Goal: Check status

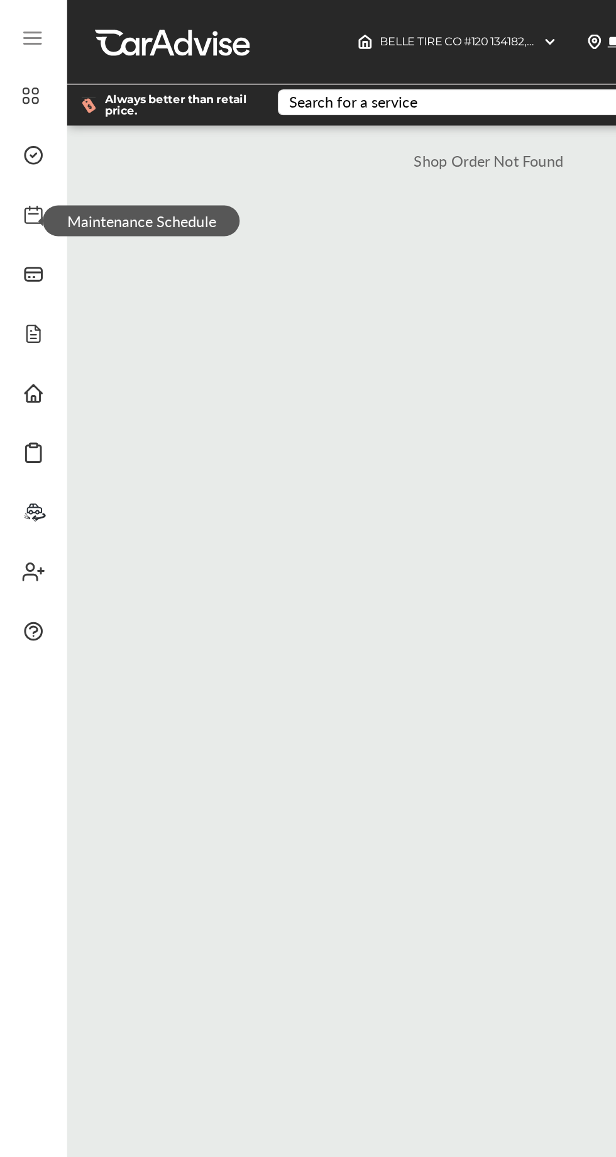
click at [29, 150] on span "Maintenance Schedule" at bounding box center [95, 149] width 133 height 21
click at [24, 28] on icon at bounding box center [21, 25] width 15 height 15
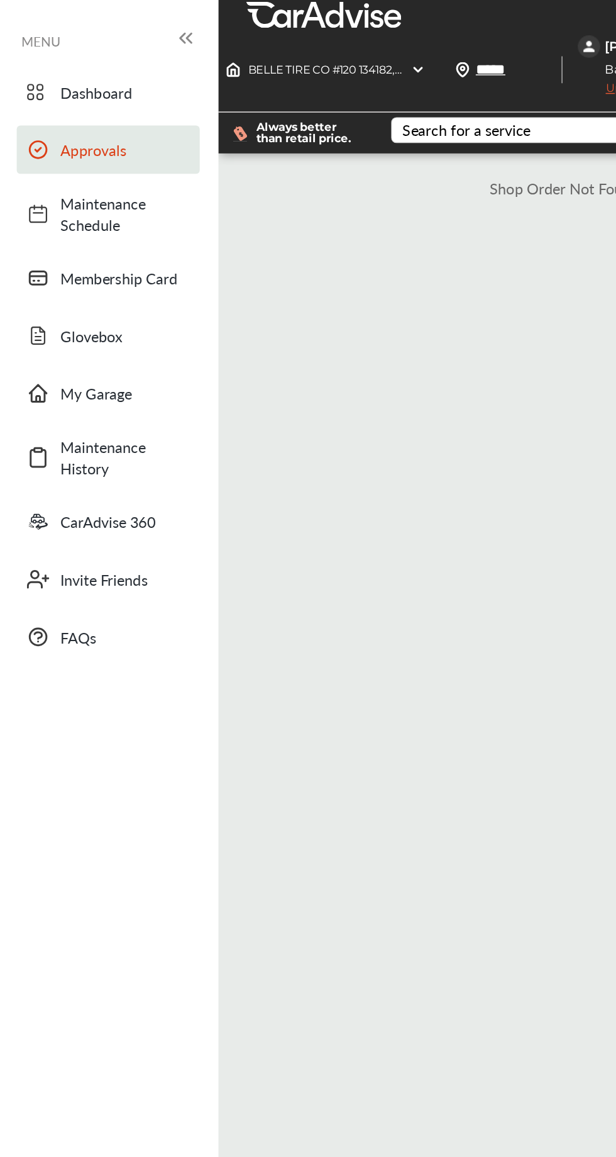
click at [77, 106] on span "Approvals" at bounding box center [85, 101] width 88 height 14
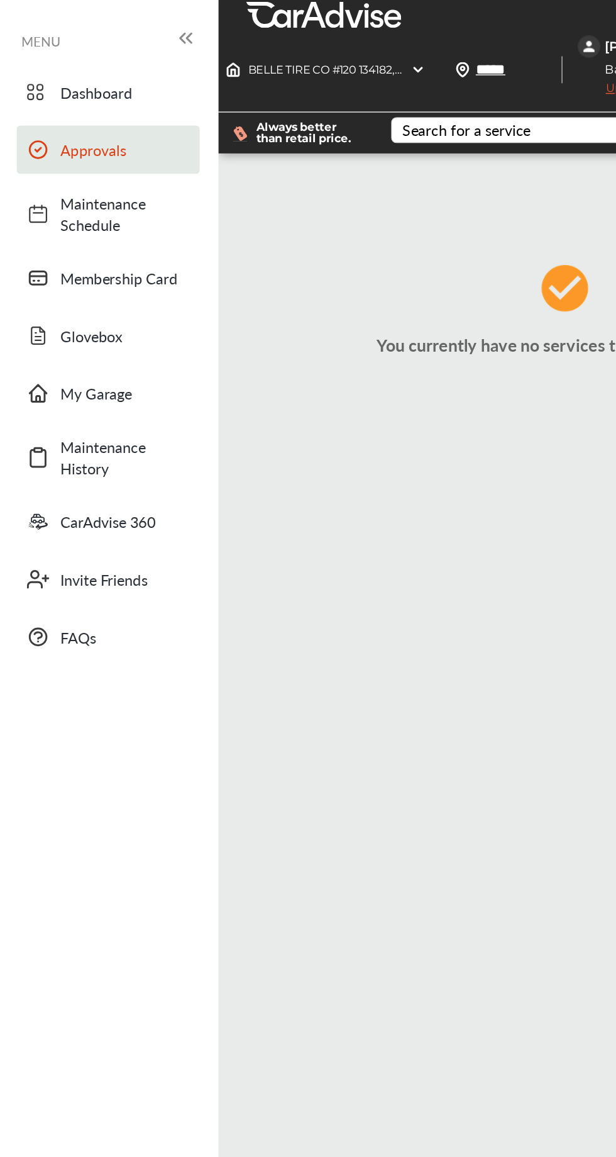
click at [68, 93] on link "Approvals" at bounding box center [73, 101] width 124 height 33
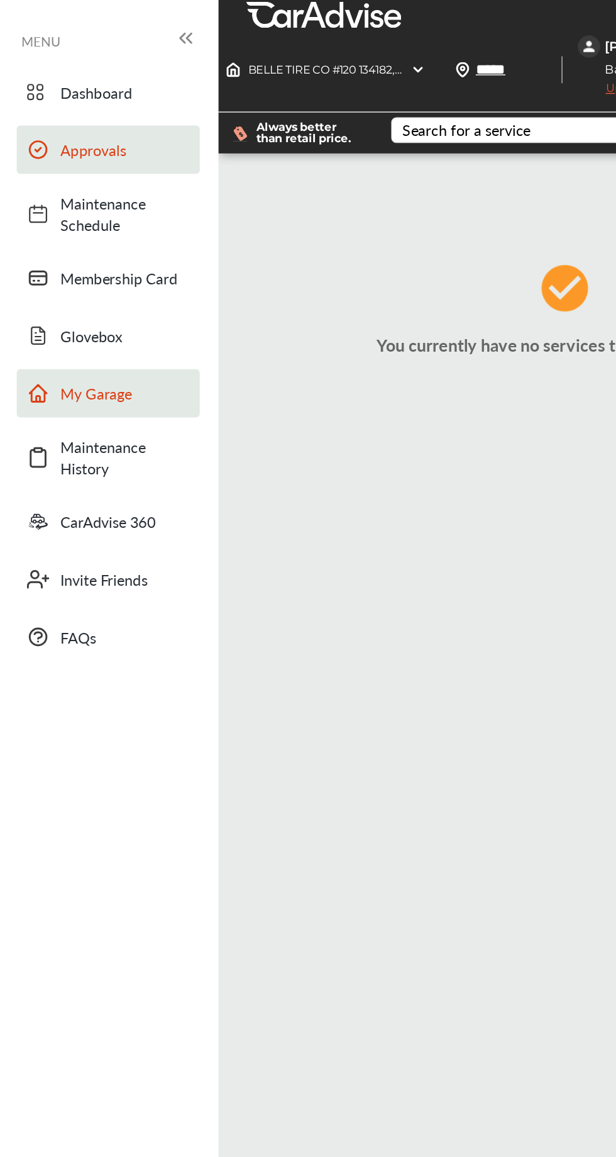
click at [66, 270] on span "My Garage" at bounding box center [85, 266] width 88 height 14
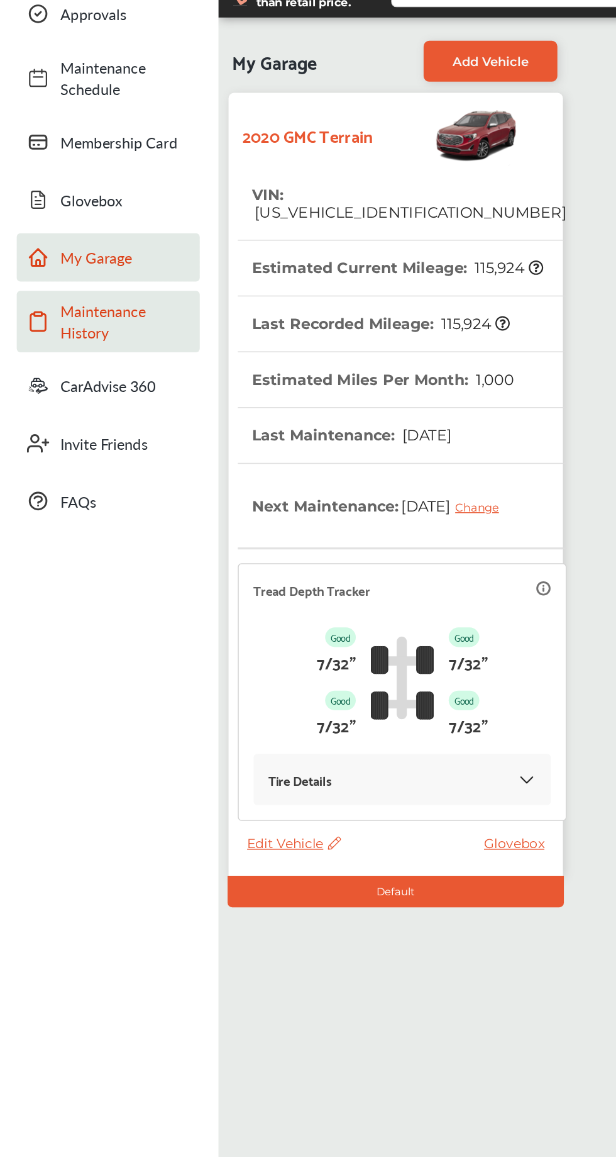
click at [72, 314] on span "Maintenance History" at bounding box center [85, 309] width 88 height 29
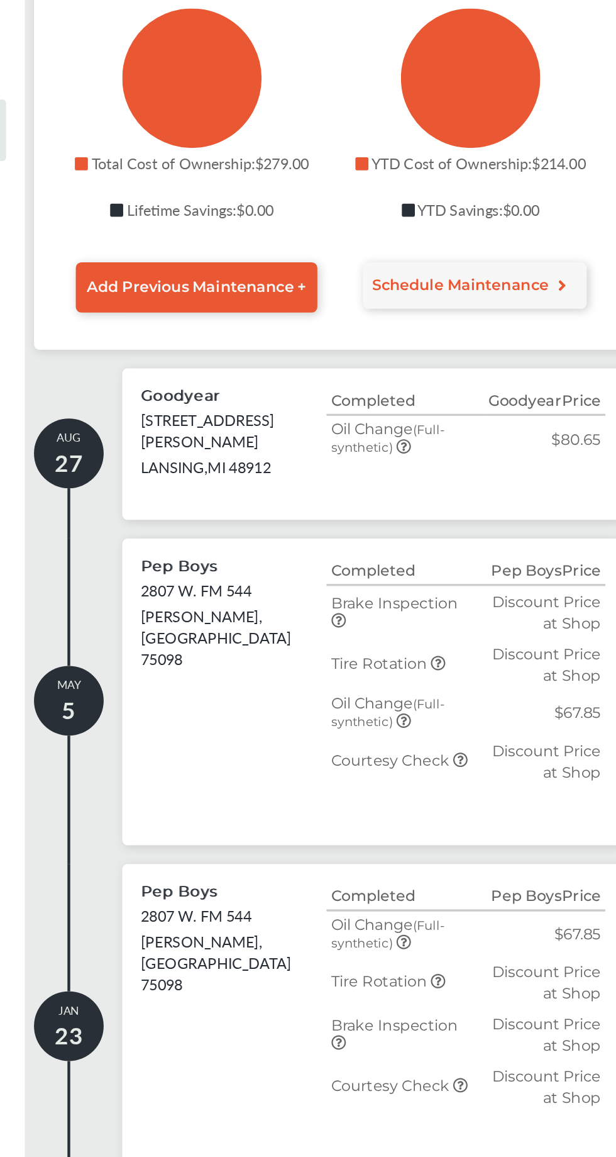
click at [427, 676] on icon at bounding box center [428, 670] width 10 height 10
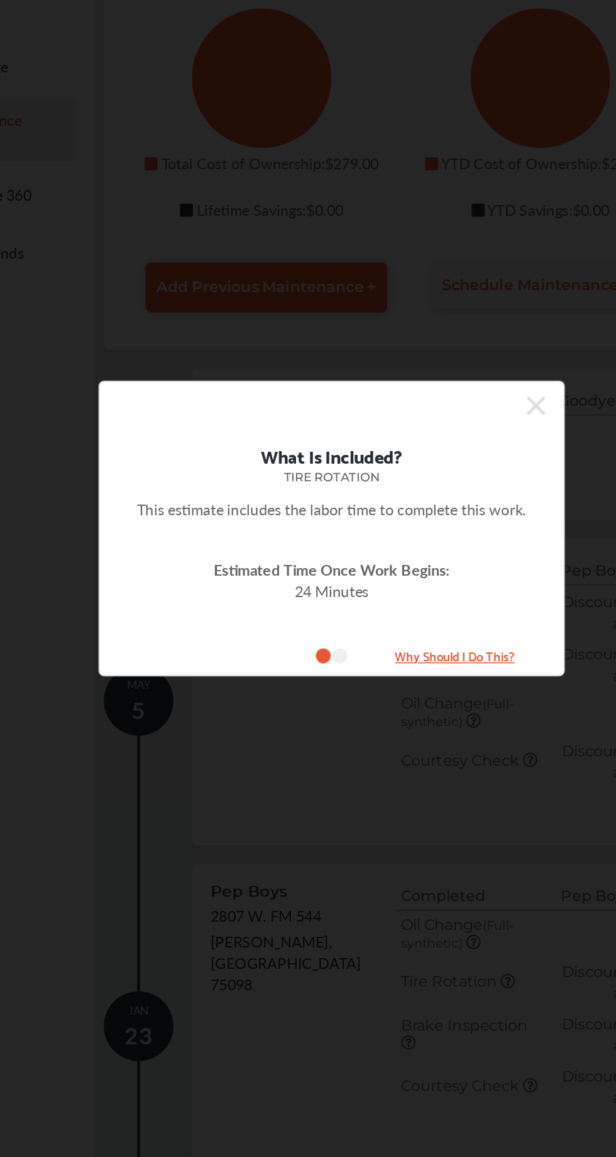
click at [450, 506] on icon at bounding box center [446, 496] width 13 height 20
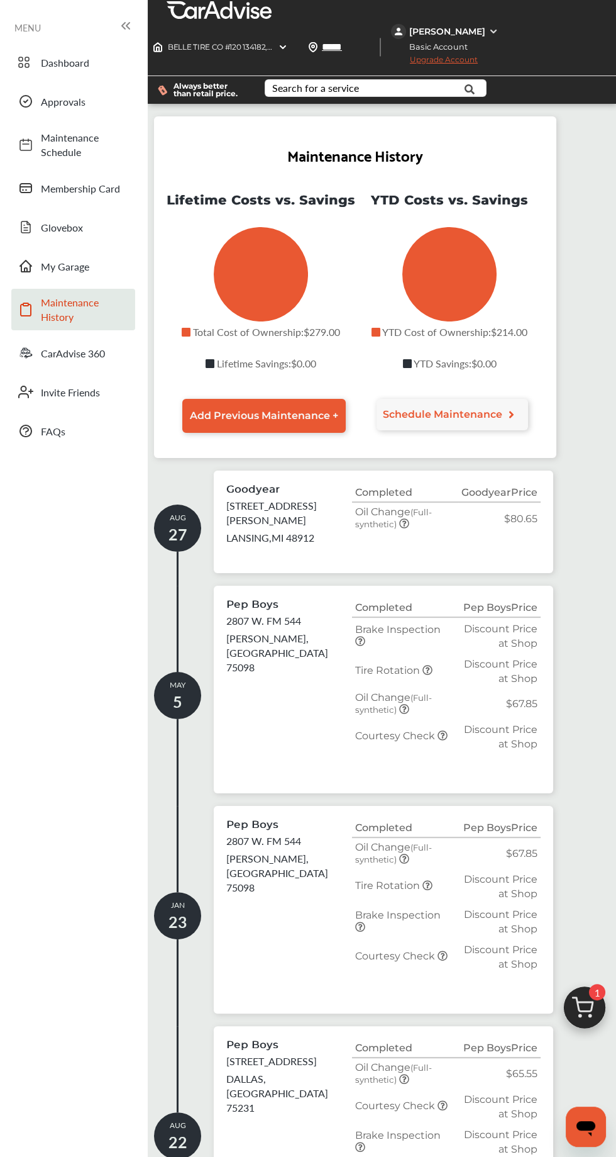
click at [279, 647] on p "WYLIE , [GEOGRAPHIC_DATA] 75098" at bounding box center [289, 652] width 126 height 43
click at [204, 715] on div "[DATE] Pep Boys [STREET_ADDRESS] Completed Pep Boys Price Brake Inspection Disc…" at bounding box center [353, 696] width 399 height 220
click at [81, 101] on span "Approvals" at bounding box center [85, 101] width 88 height 14
